Goal: Find specific page/section: Find specific page/section

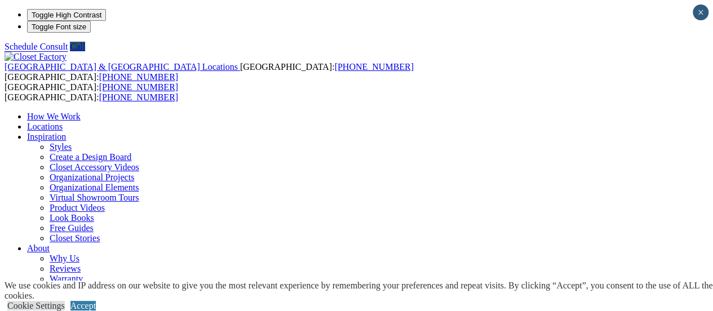
click at [63, 122] on link "Locations" at bounding box center [45, 127] width 36 height 10
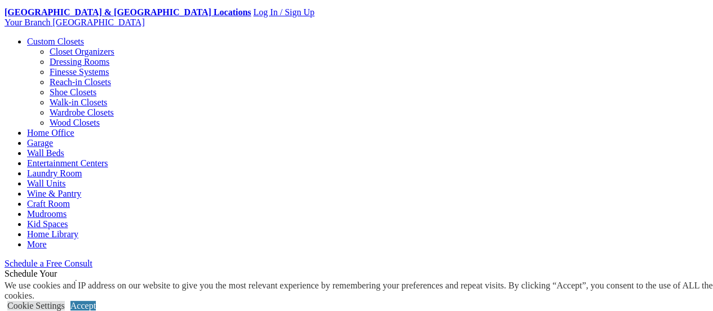
scroll to position [410, 0]
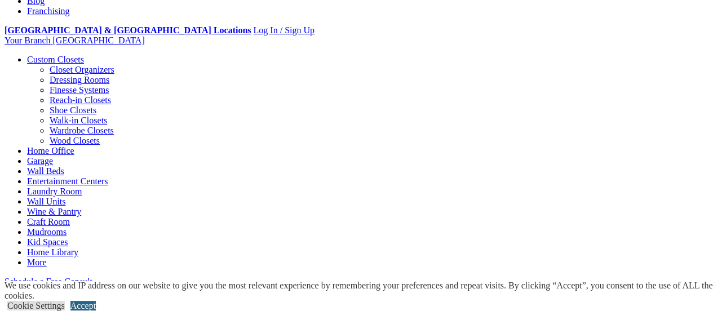
click at [96, 301] on link "Accept" at bounding box center [82, 306] width 25 height 10
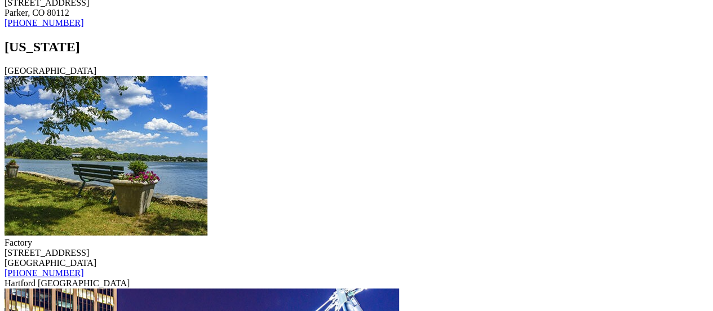
scroll to position [5111, 0]
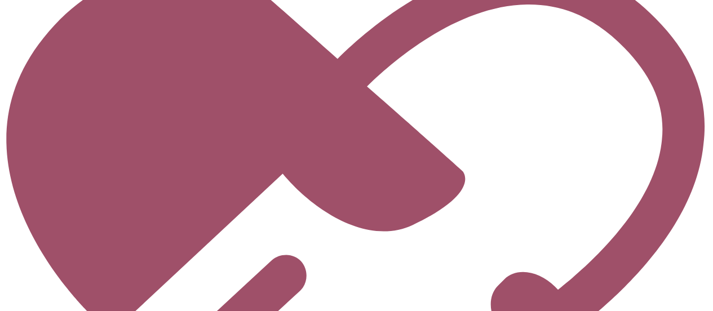
scroll to position [4287, 0]
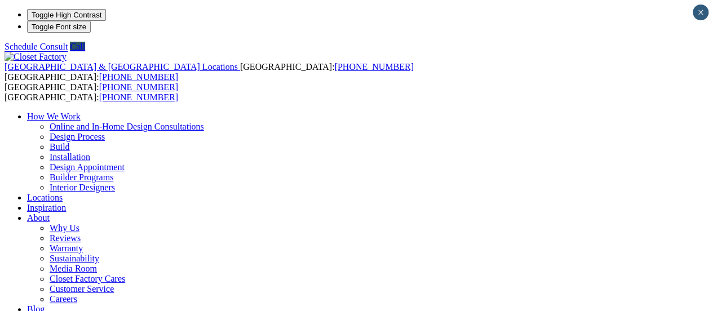
type input "*****"
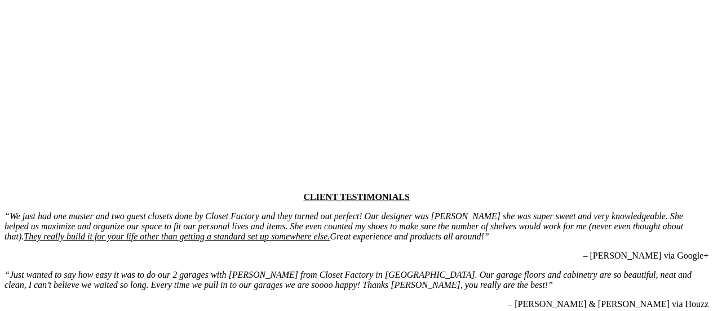
scroll to position [2863, 0]
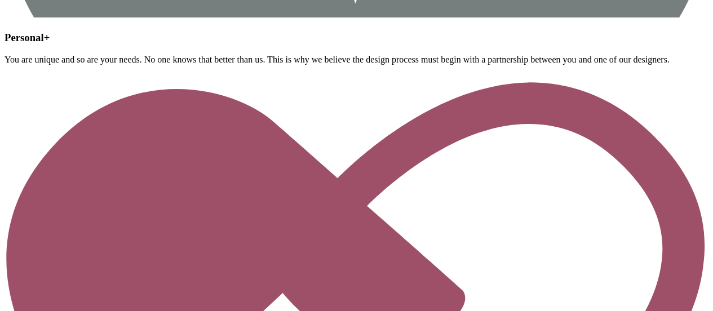
scroll to position [4117, 0]
